Goal: Information Seeking & Learning: Learn about a topic

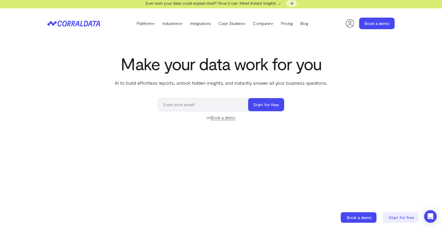
scroll to position [2, 0]
click at [140, 22] on link "Platform" at bounding box center [146, 23] width 26 height 8
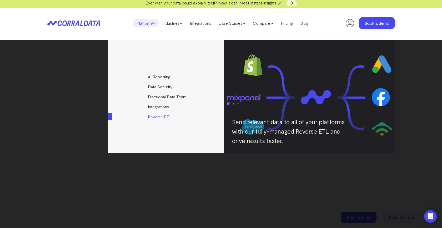
click at [158, 116] on link "Reverse ETL" at bounding box center [166, 117] width 117 height 10
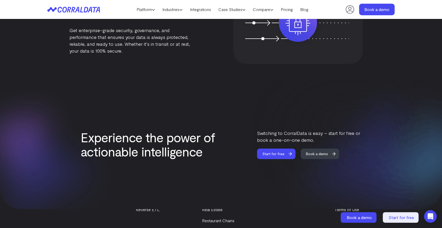
scroll to position [565, 0]
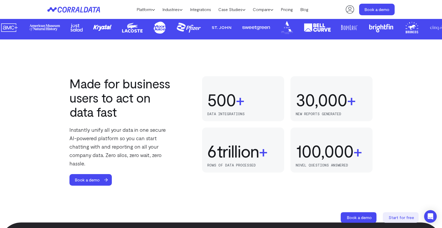
scroll to position [302, 0]
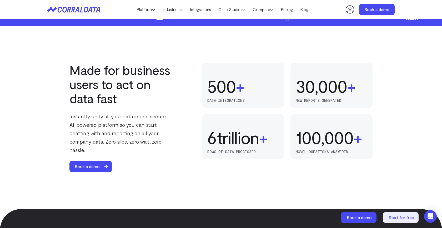
scroll to position [2, 0]
